Goal: Task Accomplishment & Management: Manage account settings

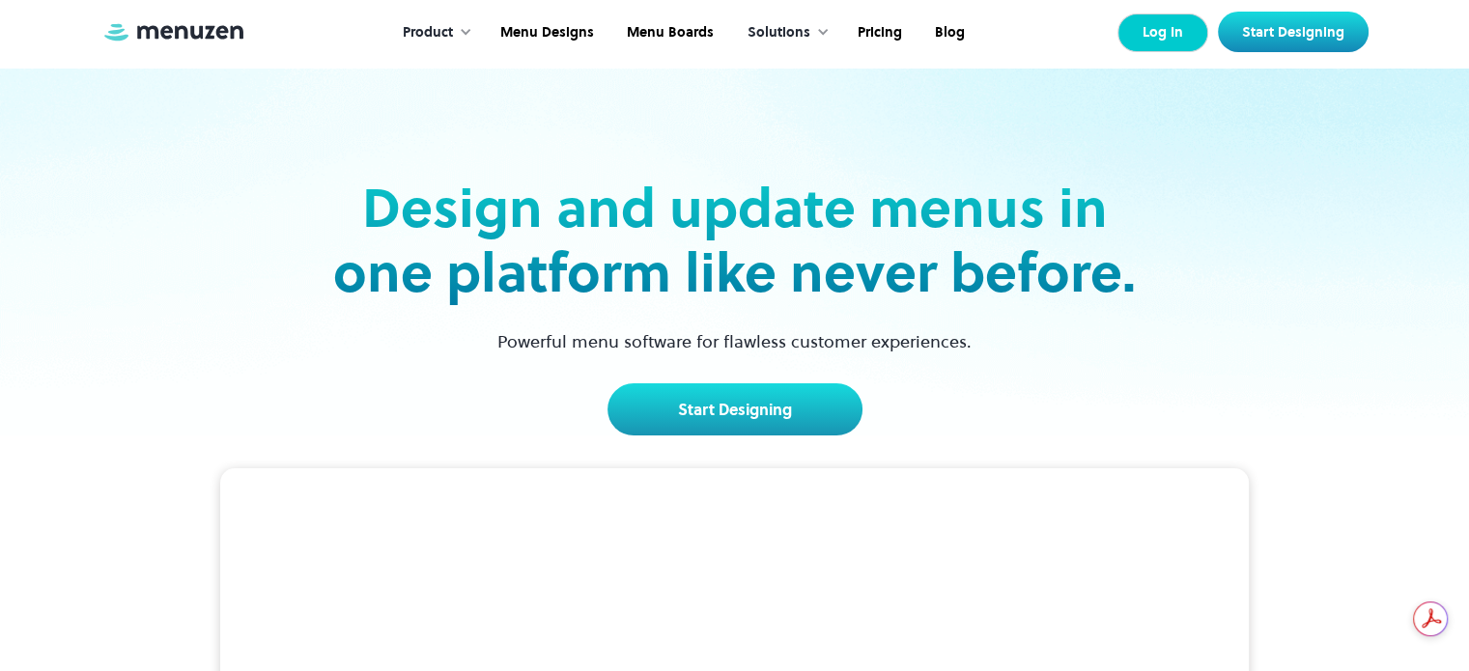
click at [1159, 39] on link "Log In" at bounding box center [1163, 33] width 91 height 39
click at [314, 323] on div "Design and update menus in one platform like never before. Powerful menu softwa…" at bounding box center [735, 252] width 1256 height 368
click at [1170, 17] on link "Log In" at bounding box center [1163, 33] width 91 height 39
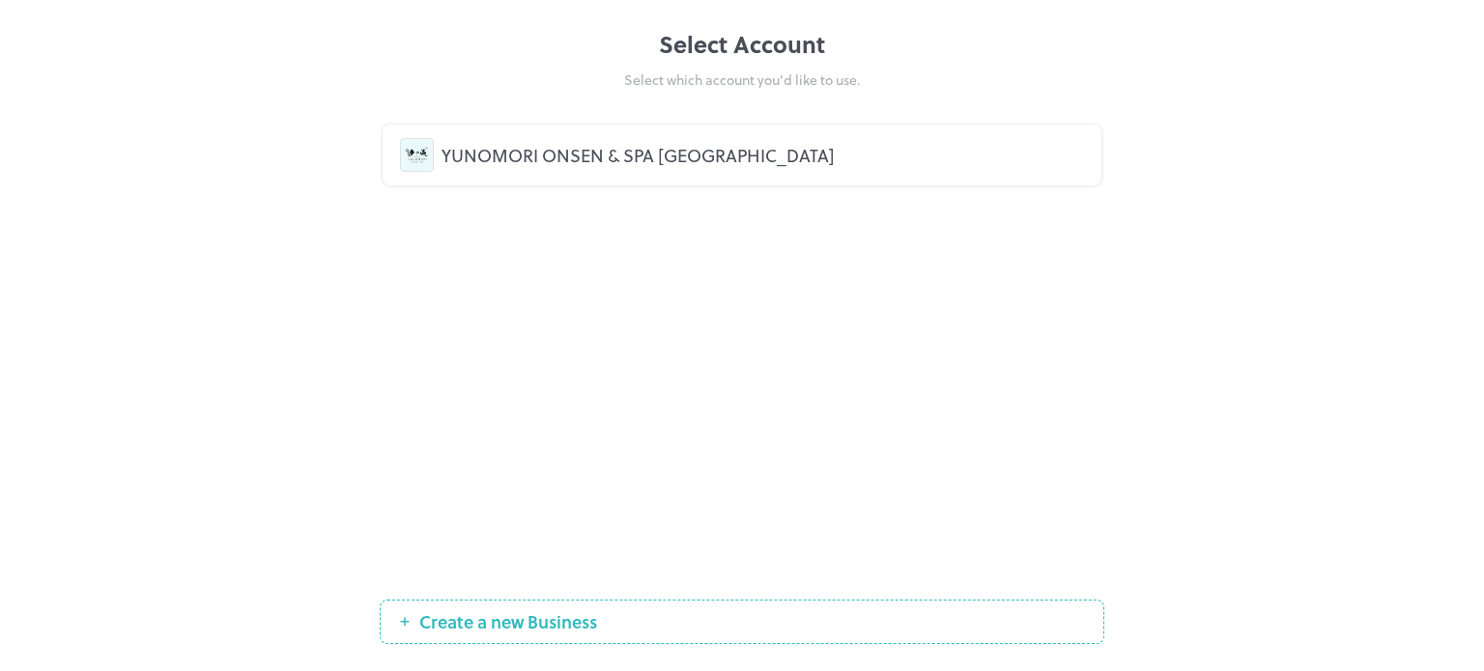
click at [740, 147] on div "YUNOMORI ONSEN & SPA THAILAND" at bounding box center [763, 155] width 642 height 26
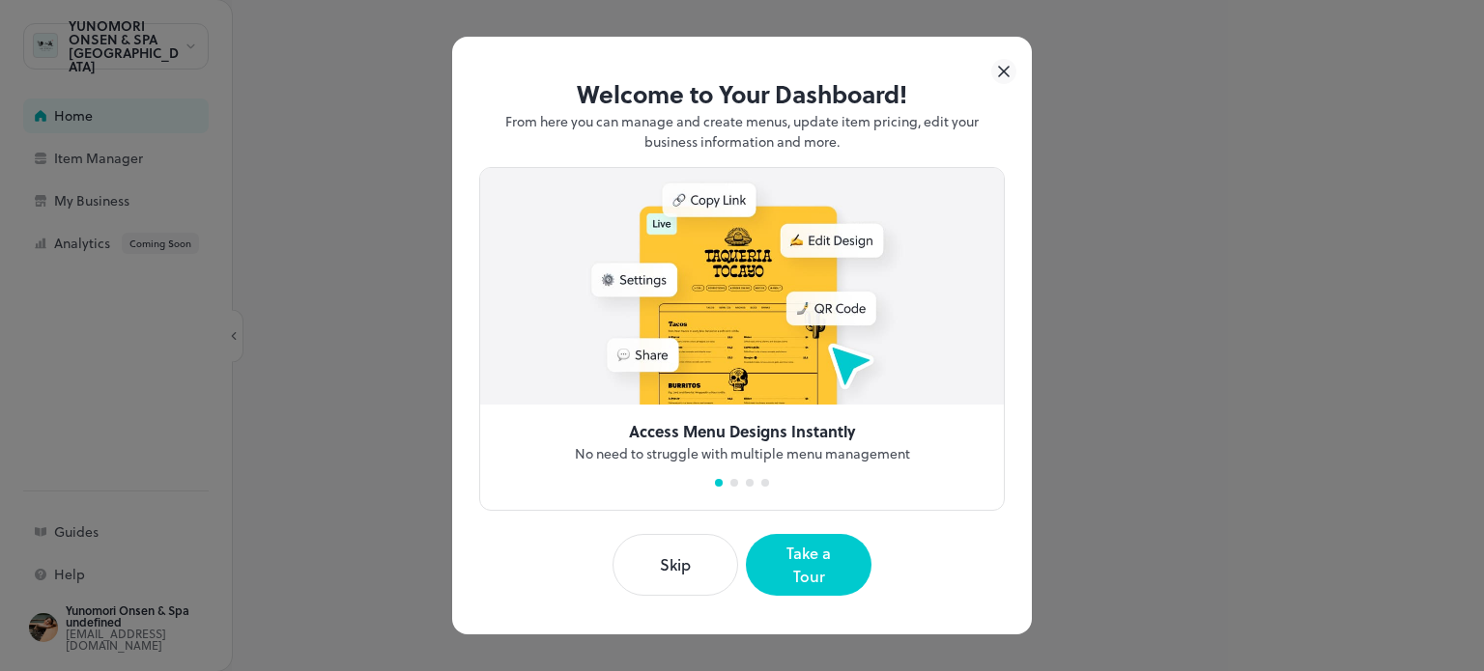
click at [1009, 80] on icon at bounding box center [1003, 71] width 25 height 25
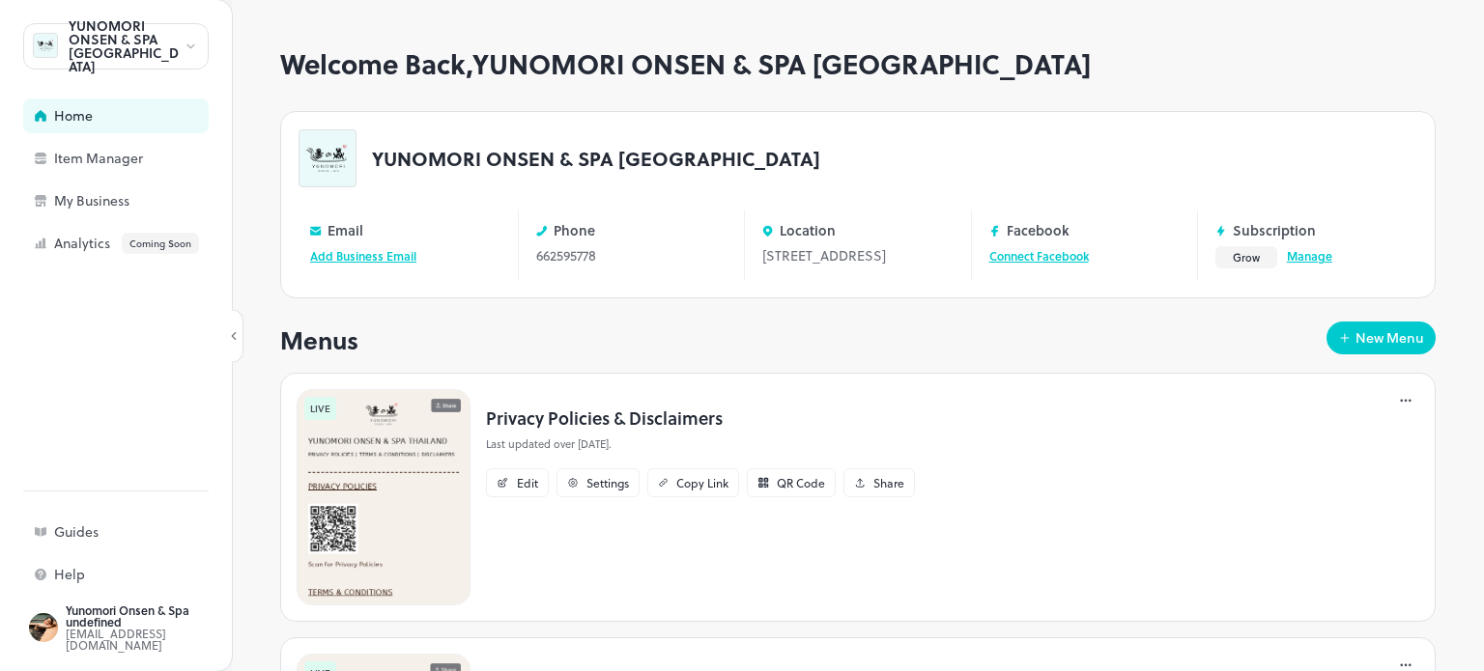
click at [1292, 258] on link "Manage" at bounding box center [1309, 255] width 45 height 17
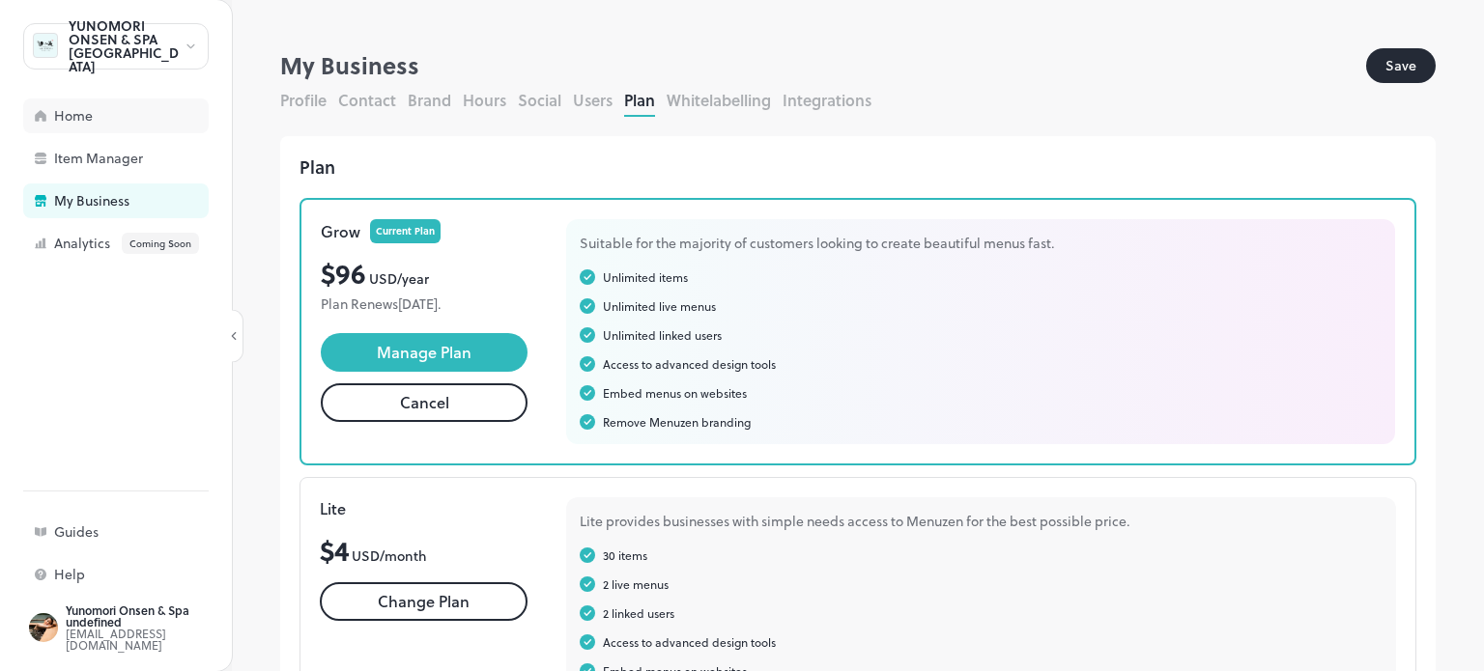
click at [46, 107] on div "Home" at bounding box center [115, 116] width 185 height 35
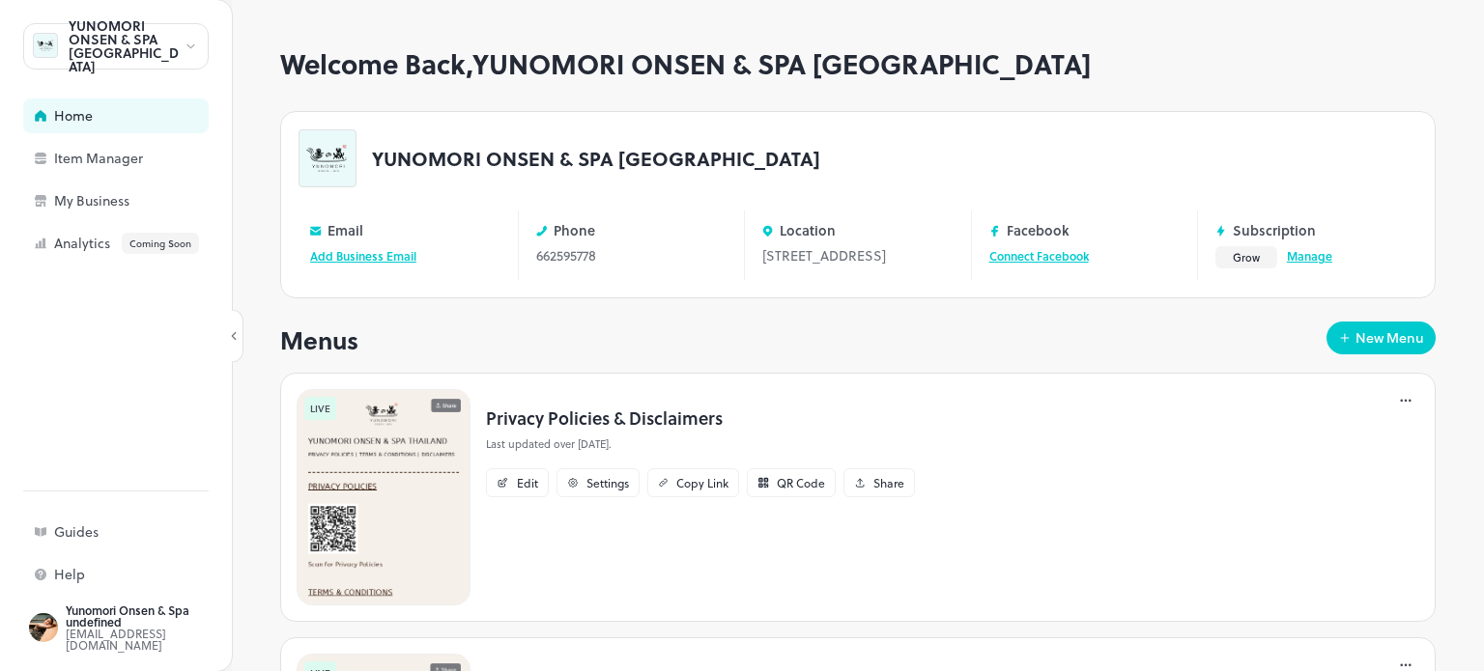
click at [1287, 254] on link "Manage" at bounding box center [1309, 255] width 45 height 17
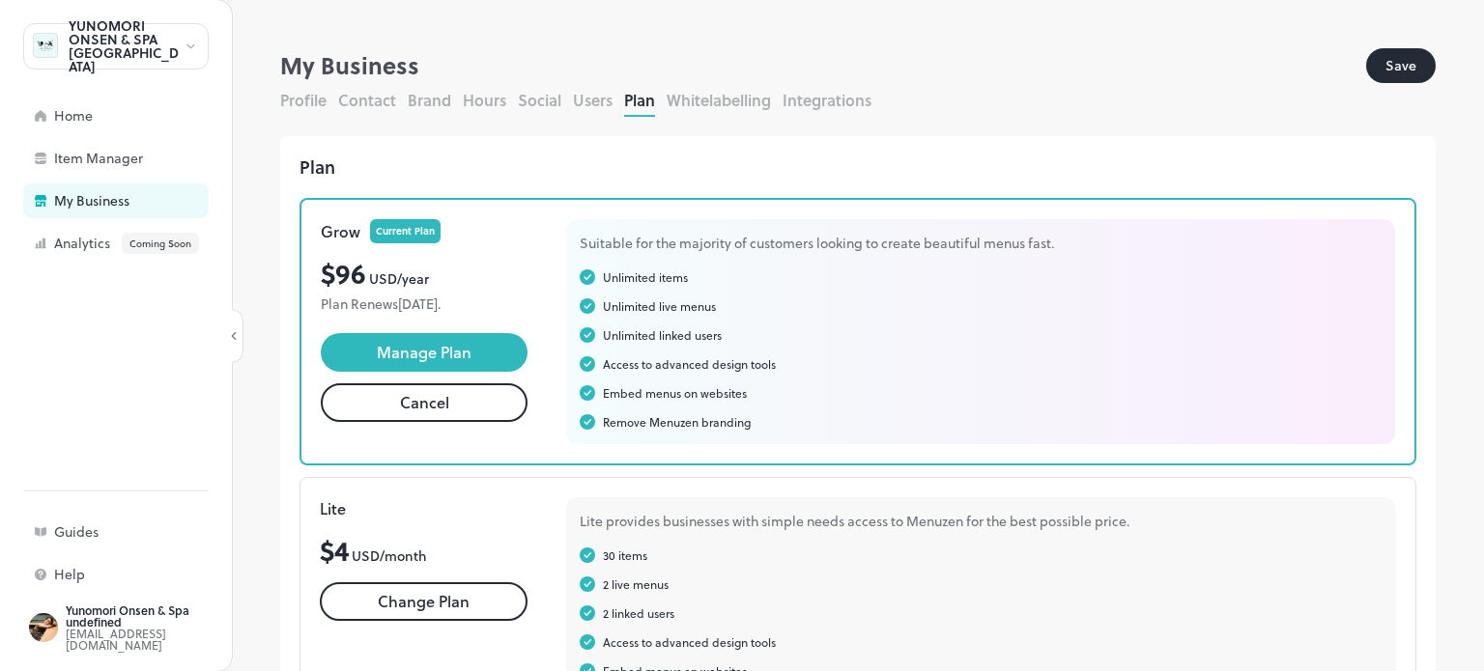
click at [305, 92] on button "Profile" at bounding box center [303, 100] width 46 height 22
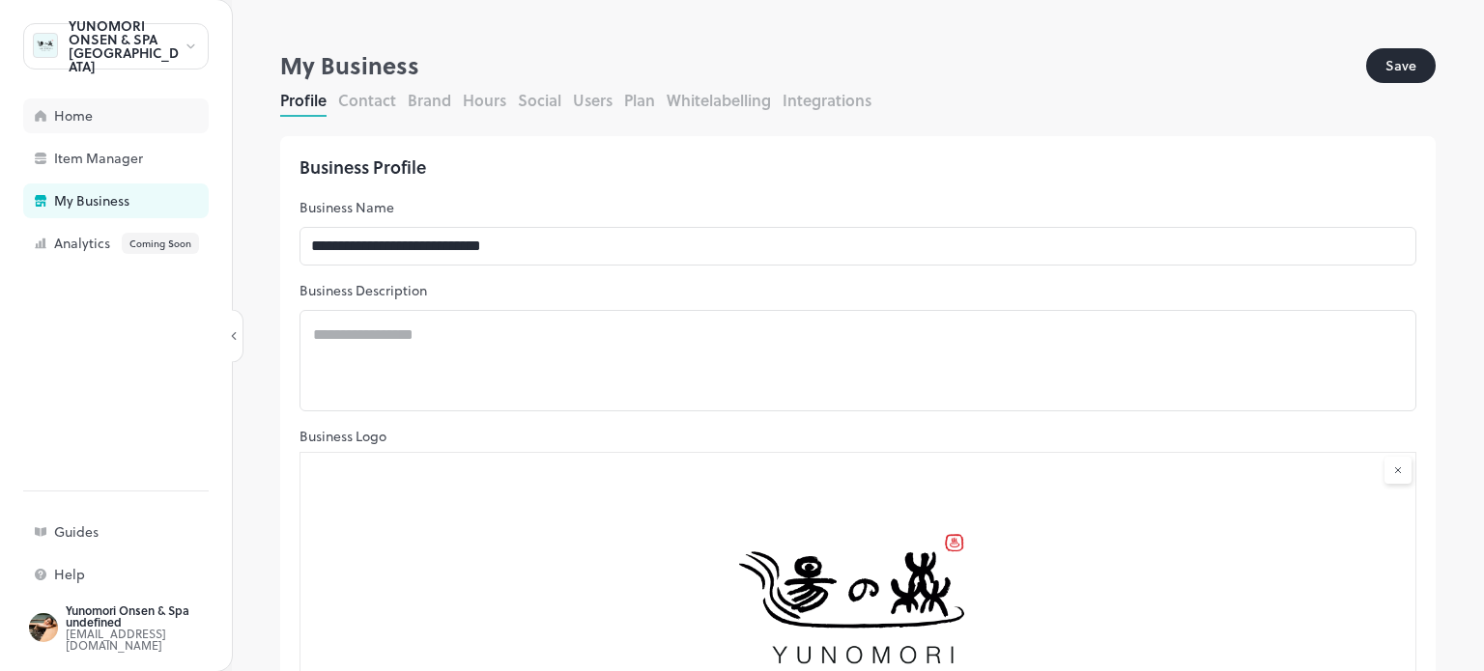
click at [141, 130] on div "Home" at bounding box center [115, 116] width 185 height 35
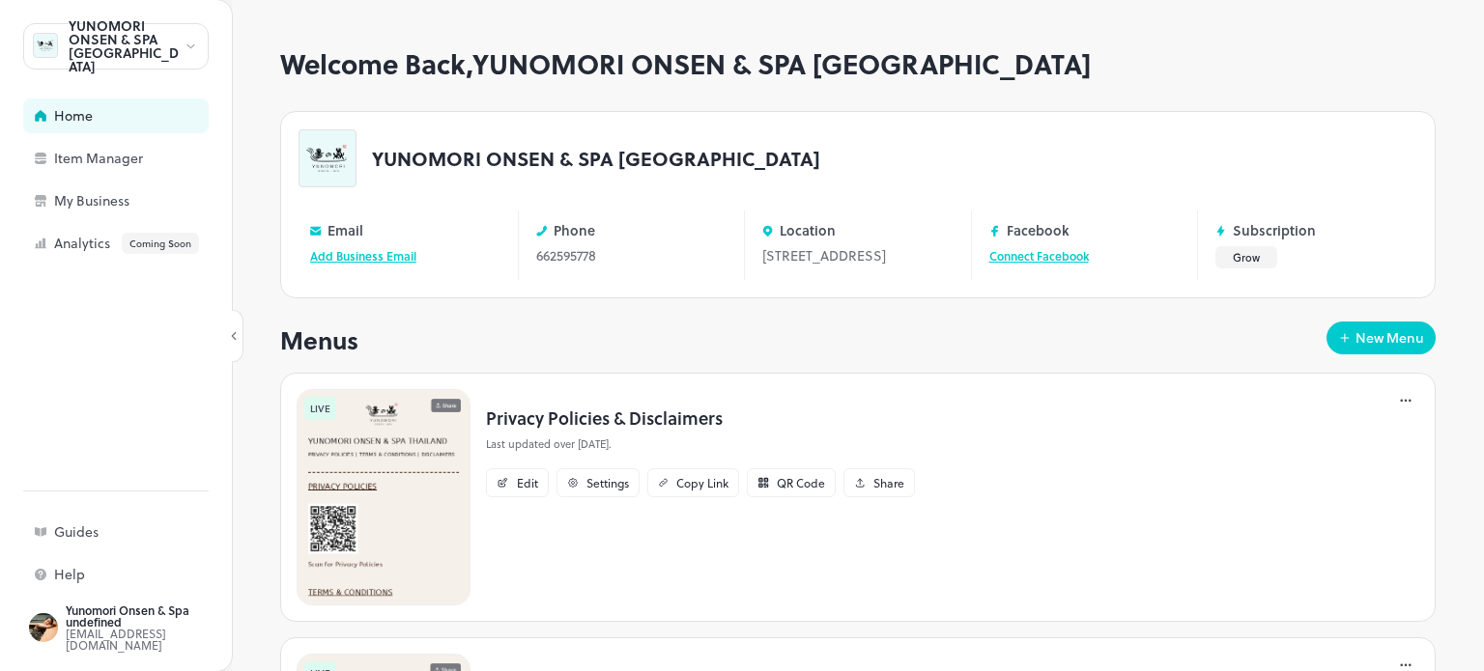
click at [195, 26] on div "YUNOMORI ONSEN & SPA [GEOGRAPHIC_DATA]" at bounding box center [115, 46] width 185 height 46
click at [191, 34] on div at bounding box center [742, 335] width 1484 height 671
click at [193, 41] on icon at bounding box center [191, 47] width 14 height 14
click at [62, 172] on div at bounding box center [742, 335] width 1484 height 671
click at [247, 156] on div "Welcome Back, YUNOMORI ONSEN & SPA [GEOGRAPHIC_DATA] YUNOMORI ONSEN & SPA [GEOG…" at bounding box center [858, 359] width 1252 height 623
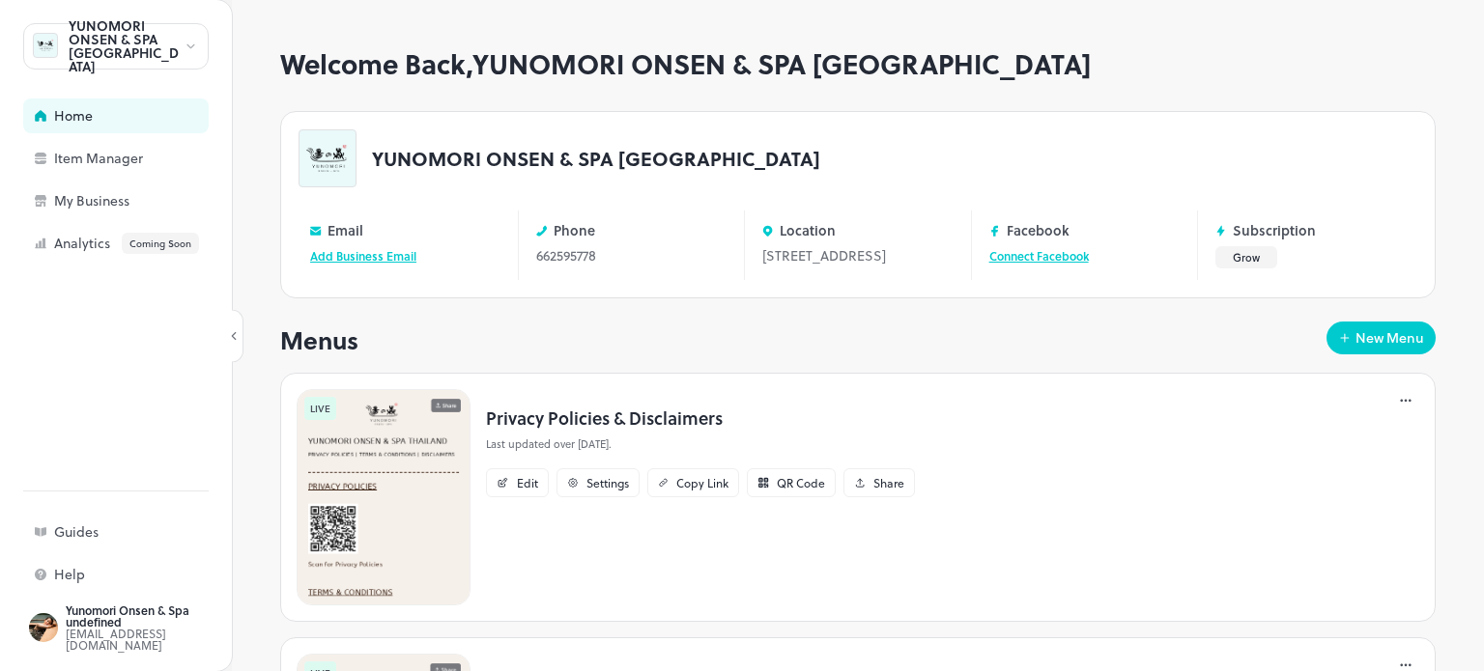
click at [193, 41] on icon at bounding box center [191, 47] width 14 height 14
click at [117, 204] on div at bounding box center [742, 335] width 1484 height 671
click at [117, 204] on div "My Business" at bounding box center [150, 201] width 193 height 14
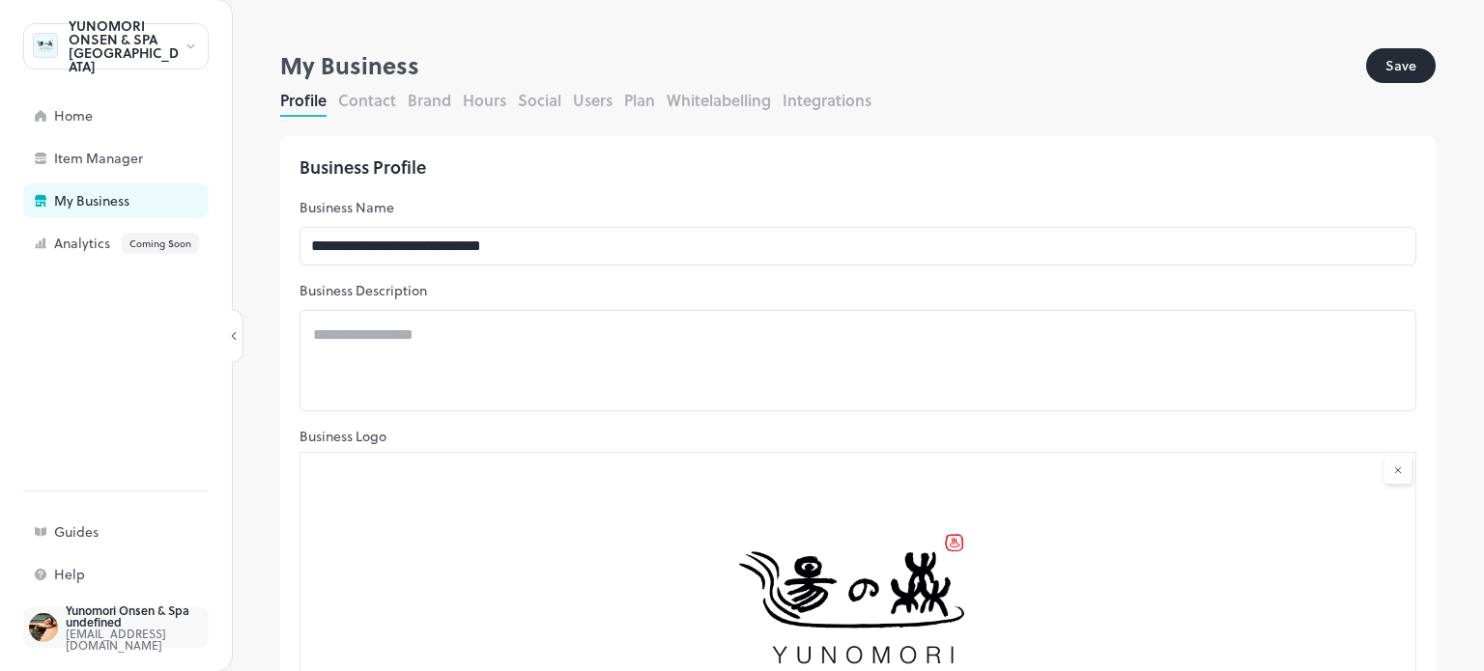
click at [115, 637] on div "[EMAIL_ADDRESS][DOMAIN_NAME]" at bounding box center [157, 639] width 182 height 23
